Goal: Transaction & Acquisition: Purchase product/service

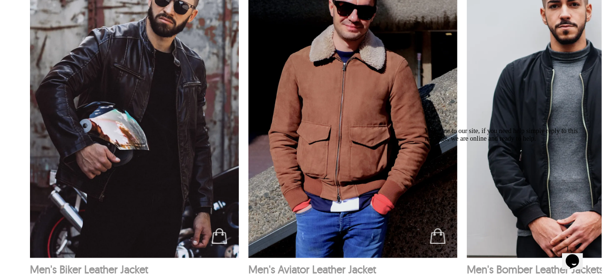
scroll to position [1597, 0]
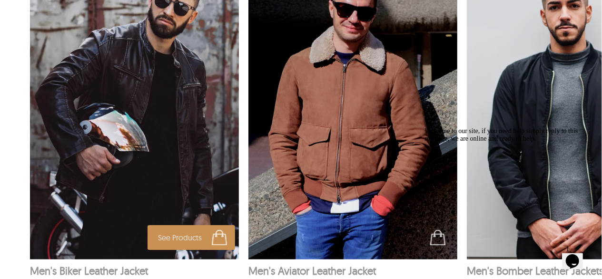
click at [133, 70] on img at bounding box center [134, 102] width 209 height 314
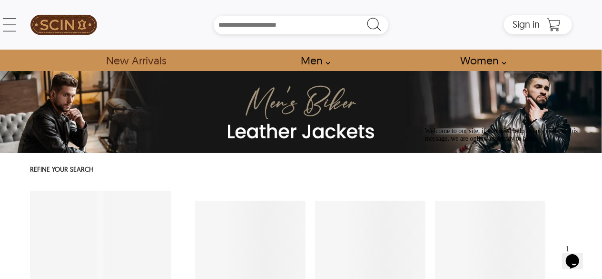
select select "********"
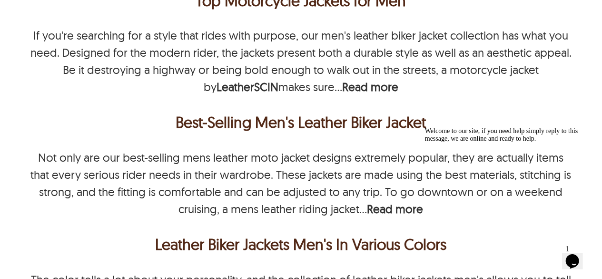
scroll to position [2411, 0]
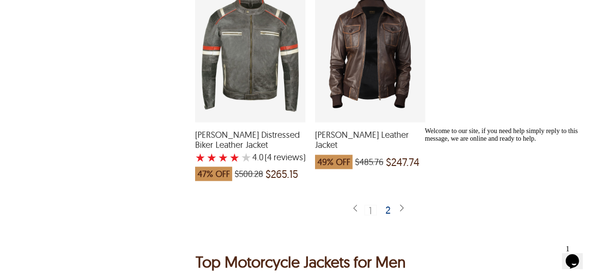
click at [388, 205] on div "2" at bounding box center [389, 210] width 14 height 10
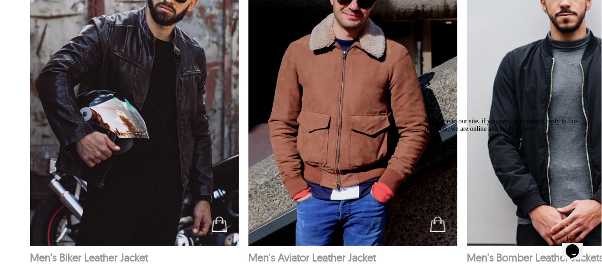
scroll to position [1610, 0]
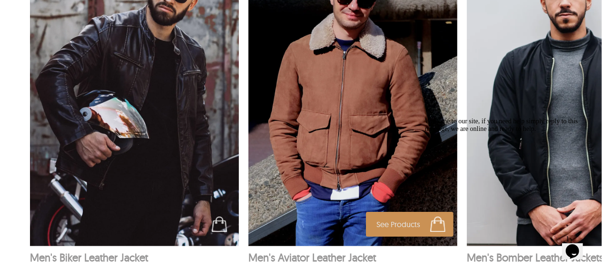
click at [375, 121] on img at bounding box center [353, 89] width 209 height 314
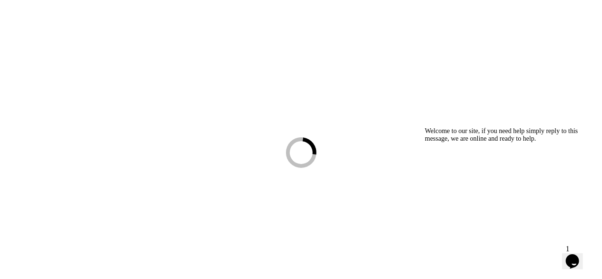
scroll to position [26, 0]
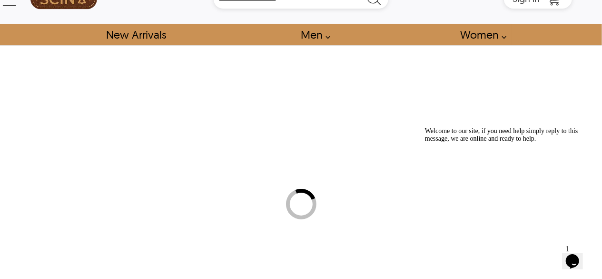
select select "********"
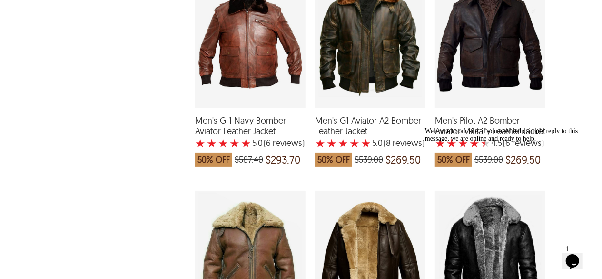
scroll to position [672, 0]
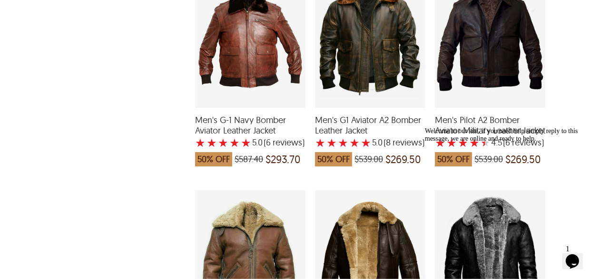
click at [378, 69] on div "Men's G1 Aviator A2 Bomber Leather Jacket with a 5 Star Rating 8 Product Review…" at bounding box center [370, 39] width 110 height 138
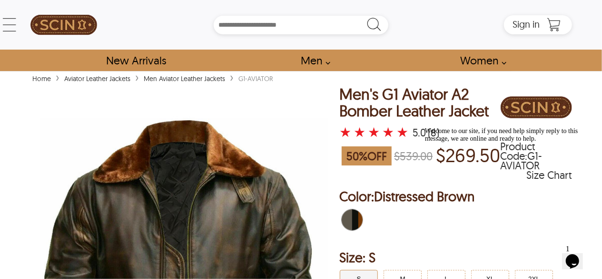
click at [112, 79] on link "Aviator Leather Jackets" at bounding box center [97, 78] width 71 height 9
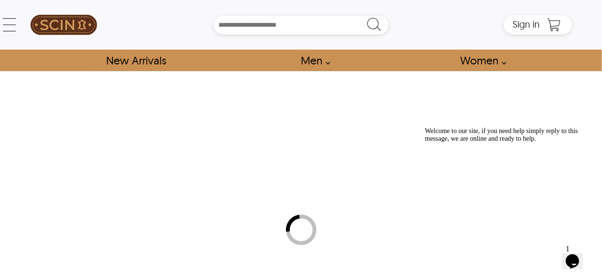
select select "********"
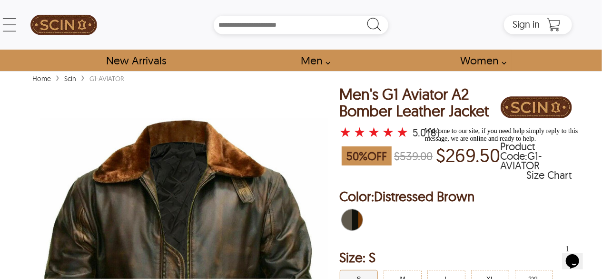
select select "********"
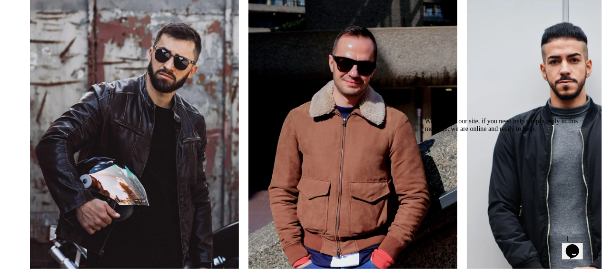
scroll to position [1543, 0]
click at [558, 83] on img at bounding box center [571, 156] width 209 height 314
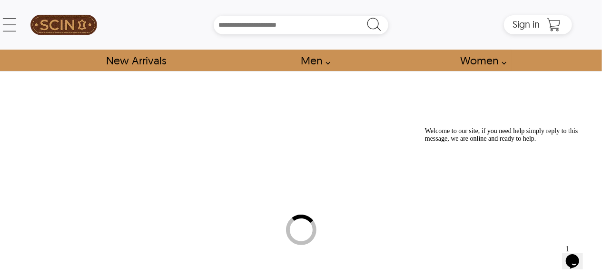
select select "********"
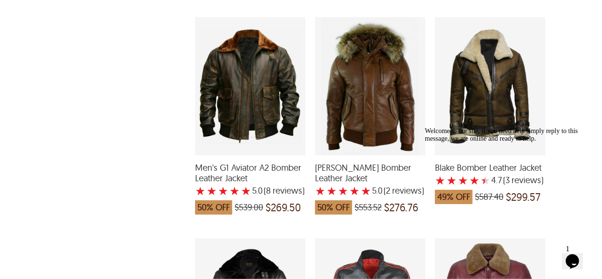
scroll to position [1065, 0]
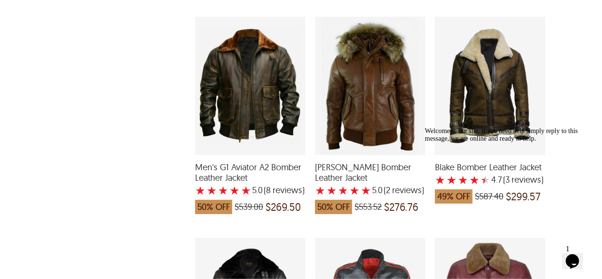
click at [249, 62] on div "Men's G1 Aviator A2 Bomber Leather Jacket with a 5 Star Rating 8 Product Review…" at bounding box center [250, 86] width 110 height 138
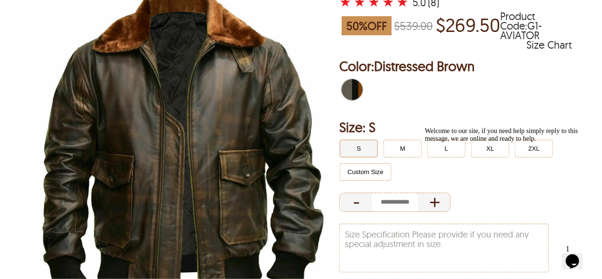
scroll to position [131, 0]
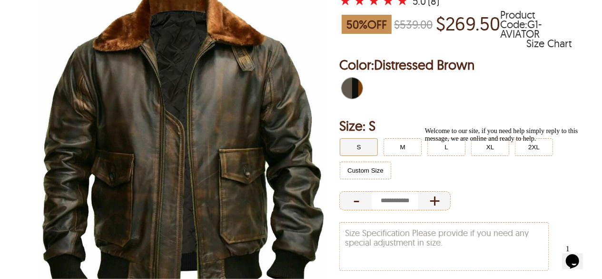
click at [351, 86] on span "Distressed Brown" at bounding box center [347, 88] width 10 height 21
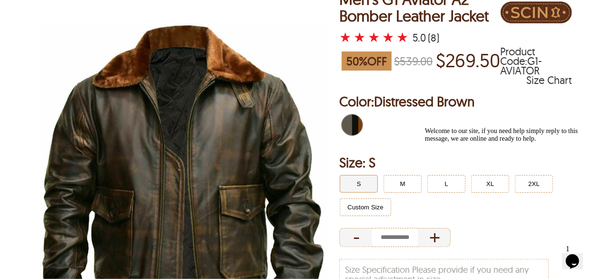
scroll to position [94, 0]
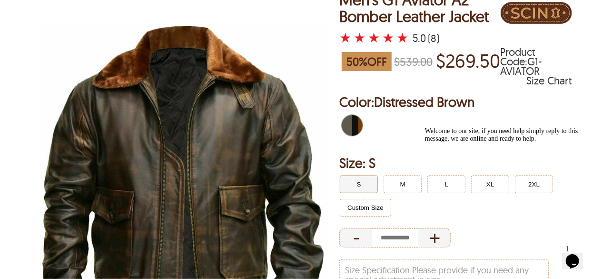
click at [357, 123] on span "Distressed Brown" at bounding box center [355, 125] width 6 height 21
click at [352, 131] on span "Distressed Brown" at bounding box center [355, 125] width 6 height 21
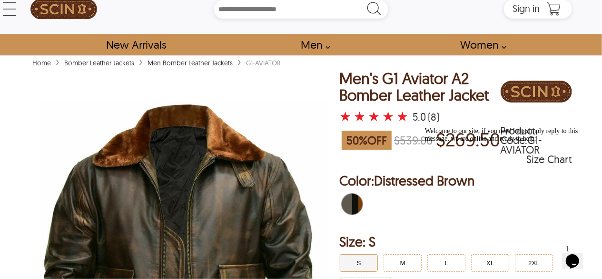
scroll to position [15, 0]
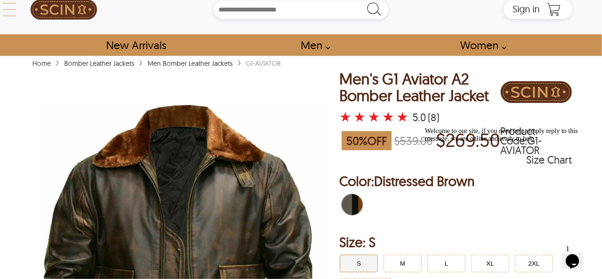
select select "********"
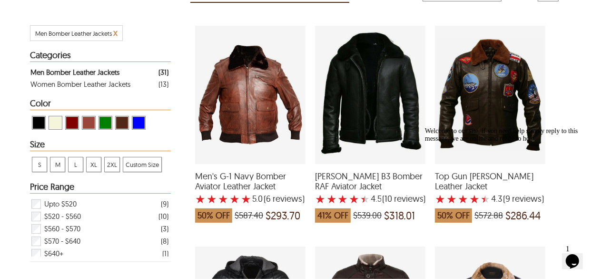
scroll to position [174, 0]
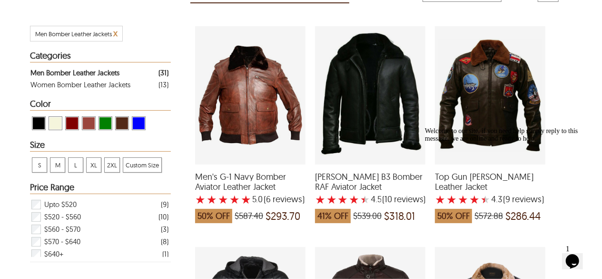
click at [462, 87] on div "Top Gun Tom Cruise Leather Jacket with a 4.333333333333334 Star Rating 9 Produc…" at bounding box center [490, 95] width 110 height 138
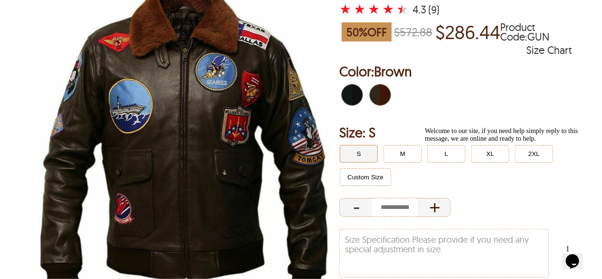
scroll to position [140, 0]
click at [378, 84] on span "Brown" at bounding box center [375, 94] width 10 height 21
click at [351, 84] on span "Black" at bounding box center [347, 94] width 10 height 21
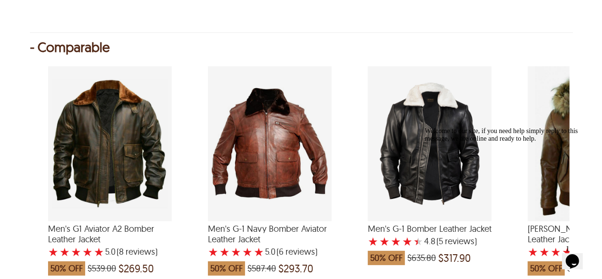
click at [105, 139] on div "Men's G1 Aviator A2 Bomber Leather Jacket with a 5 Star Rating 8 Product Review…" at bounding box center [110, 143] width 124 height 155
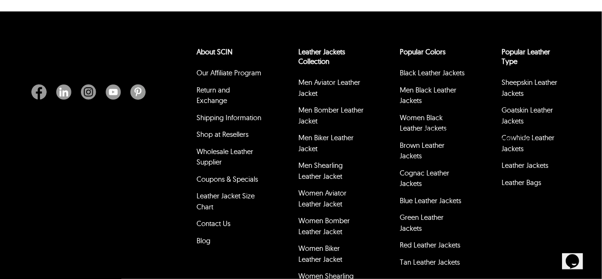
scroll to position [2021, 0]
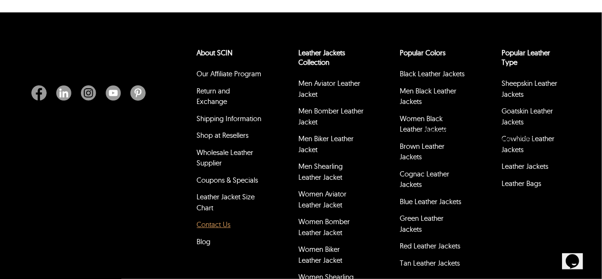
click at [218, 229] on link "Contact Us" at bounding box center [214, 223] width 34 height 9
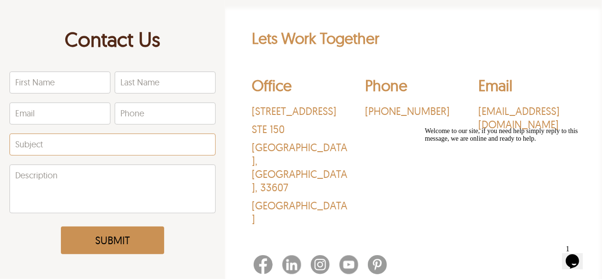
scroll to position [72, 0]
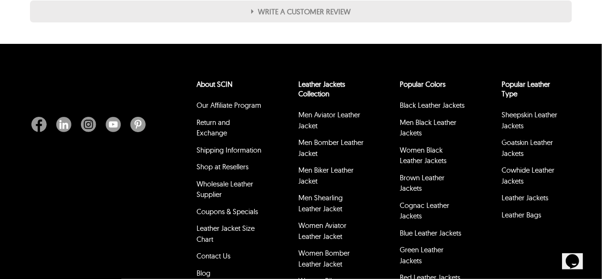
scroll to position [1991, 0]
